Goal: Complete application form: Complete application form

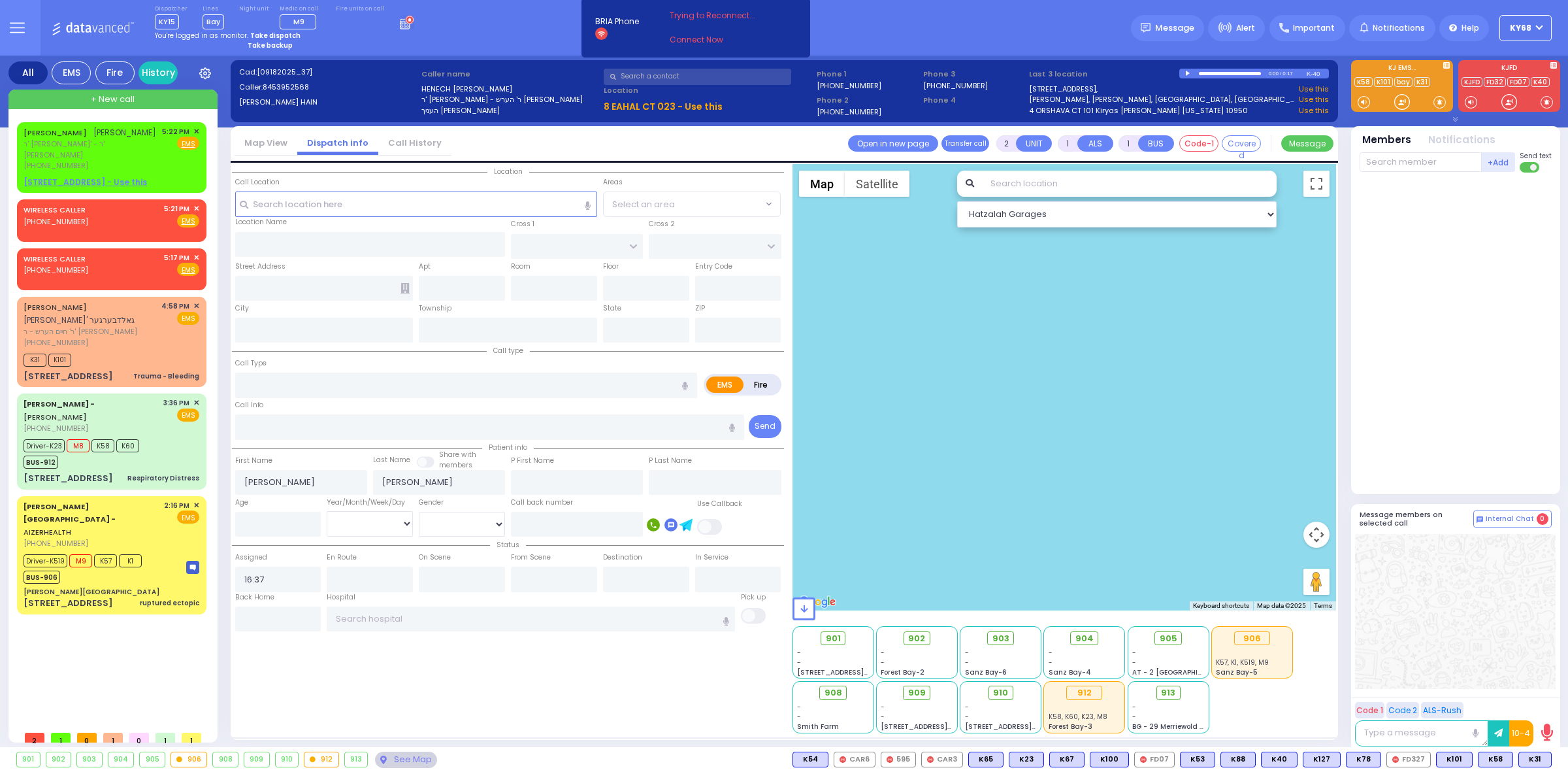
select select
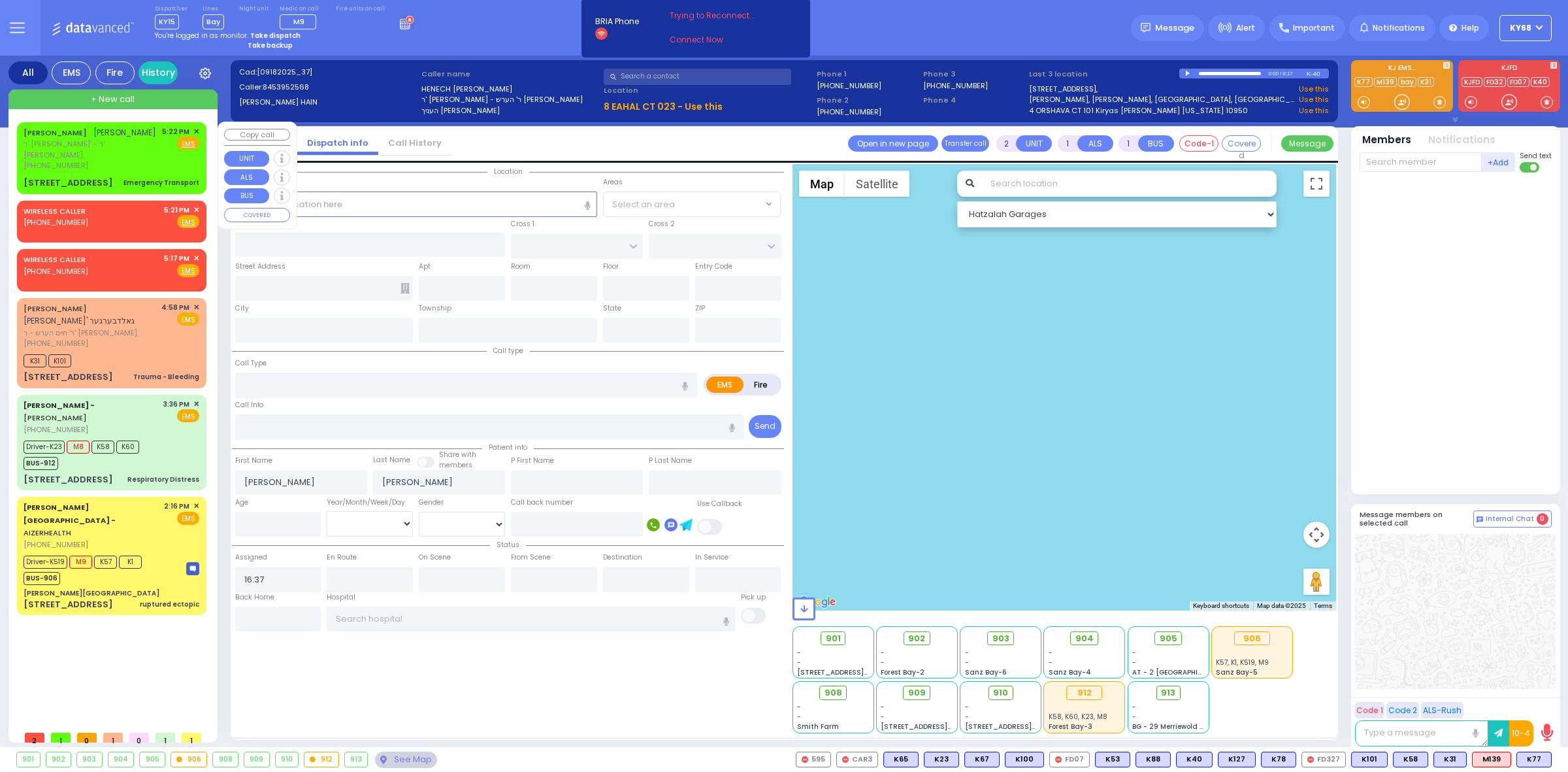
click at [88, 163] on div "[PHONE_NUMBER]" at bounding box center [90, 165] width 134 height 11
type input "1"
select select
type input "Emergency Transport"
radio input "true"
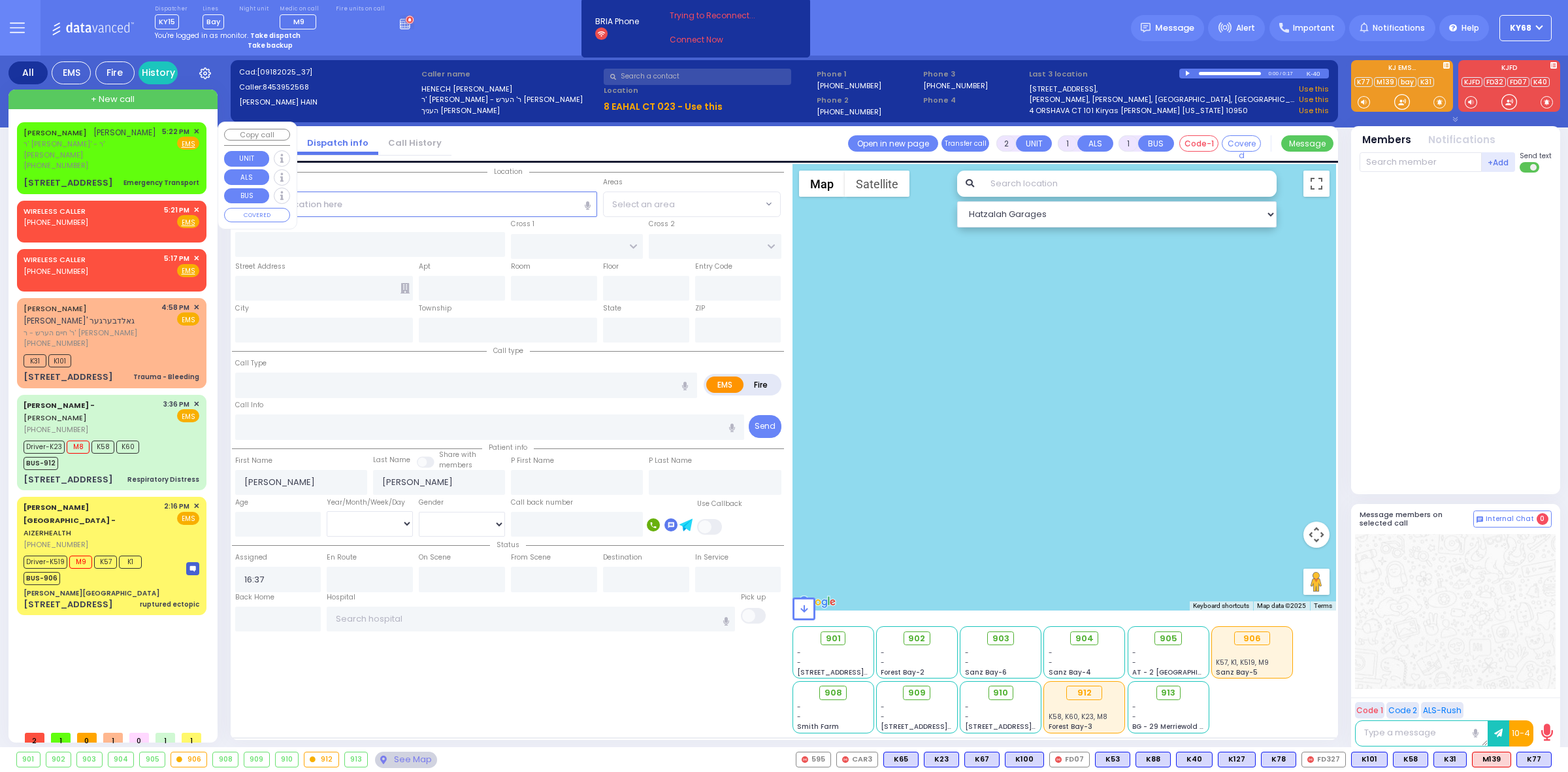
type input "[PERSON_NAME]"
select select
type input "17:22"
select select "Hatzalah Garages"
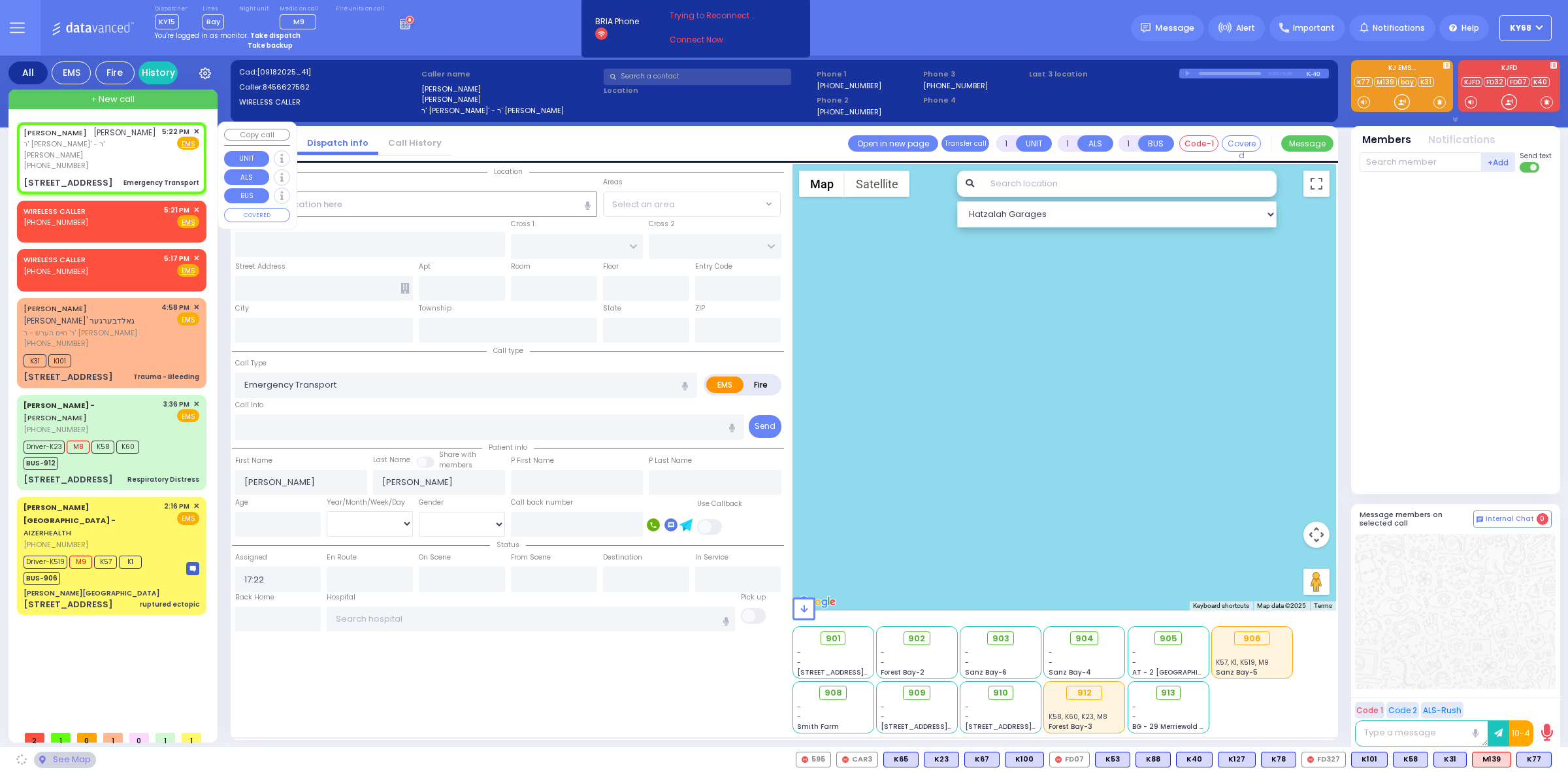
type input "KRAKOW BLVD"
type input "ANIPOLI DR"
type input "[STREET_ADDRESS]"
type input "301"
type input "Monroe"
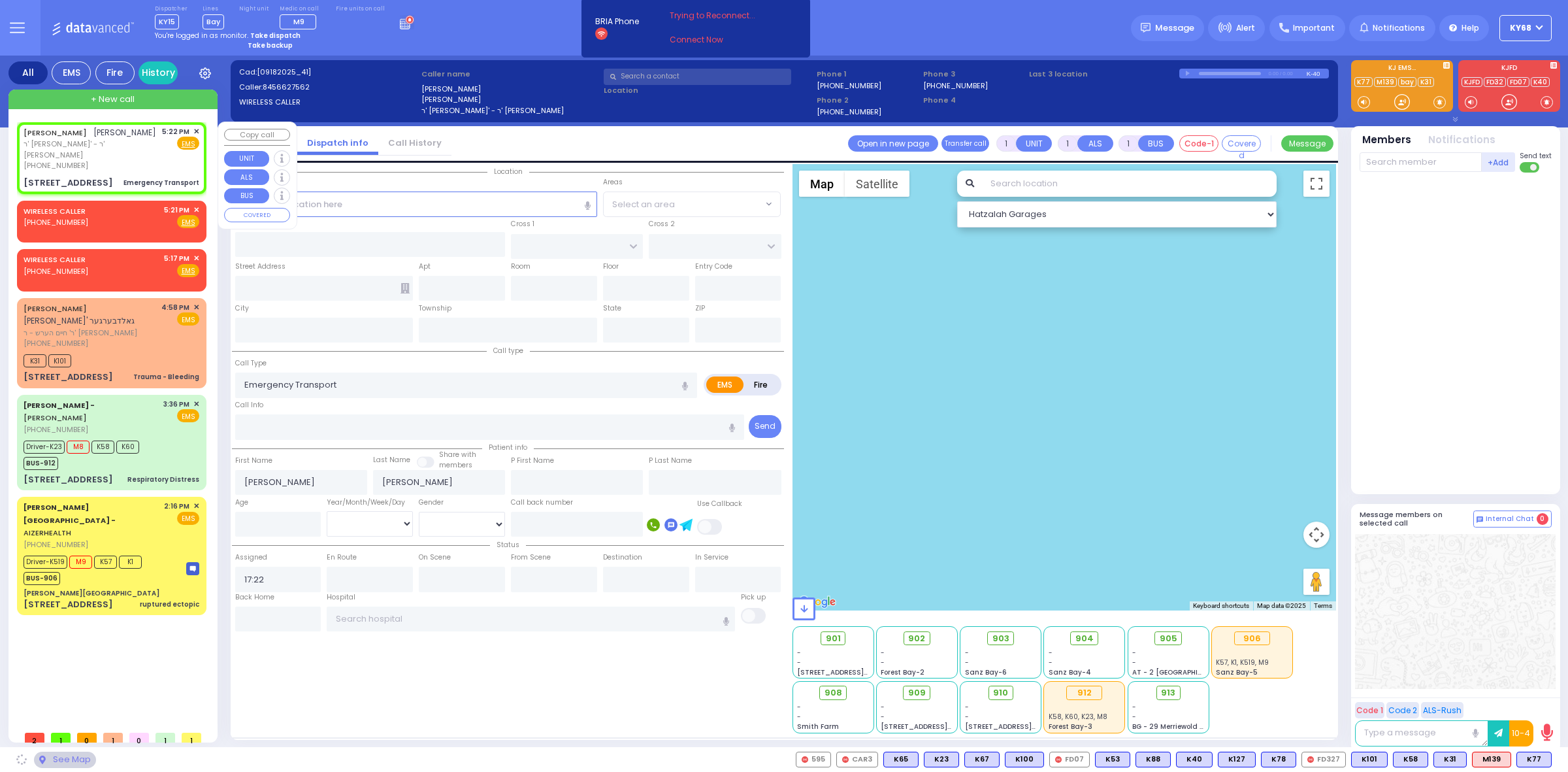
type input "[US_STATE]"
type input "10950"
select select "ATZEI TAMURIM"
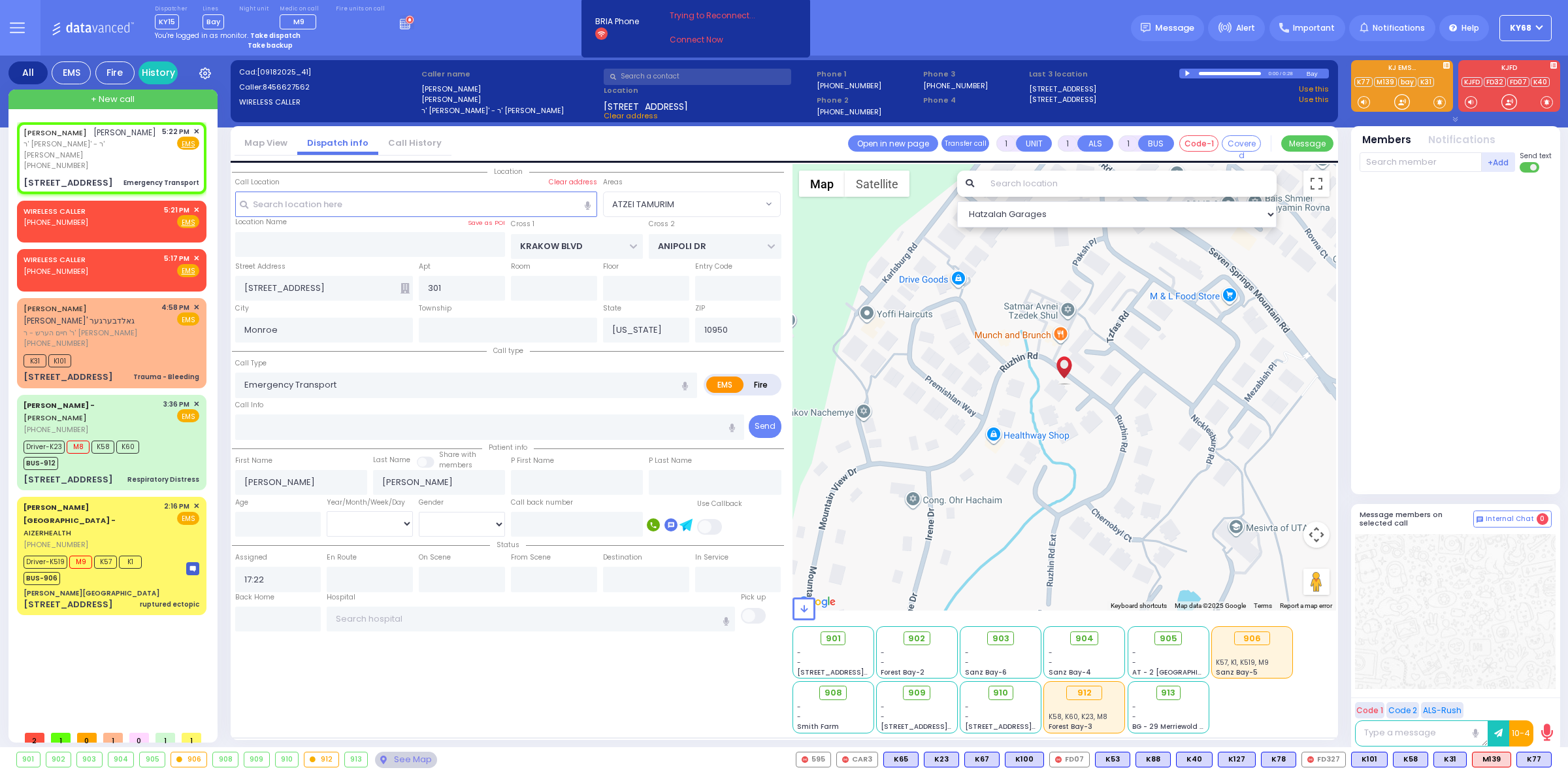
click at [1189, 72] on div at bounding box center [1189, 73] width 8 height 6
